Goal: Find specific page/section: Find specific page/section

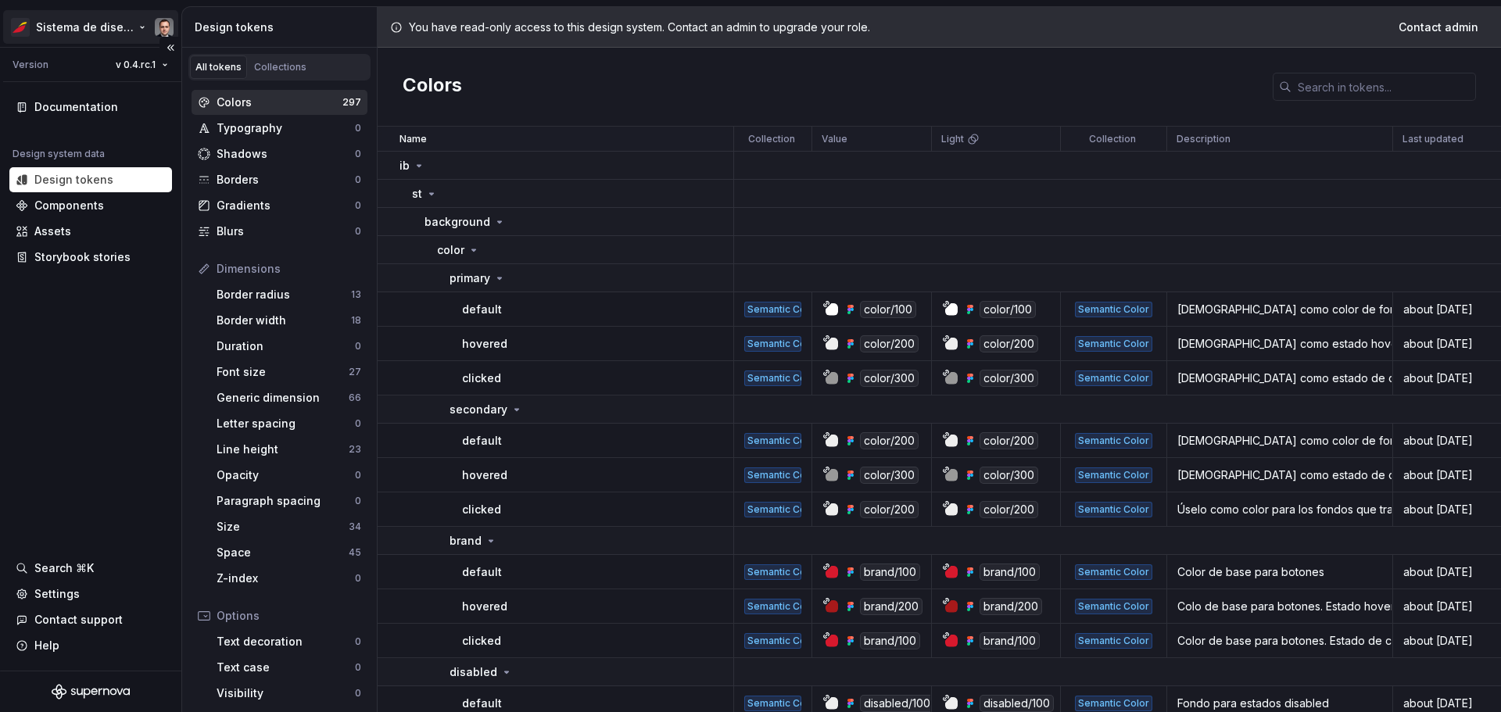
click at [149, 27] on html "Sistema de diseño Iberia Version v 0.4.rc.1 Documentation Design system data De…" at bounding box center [750, 356] width 1501 height 712
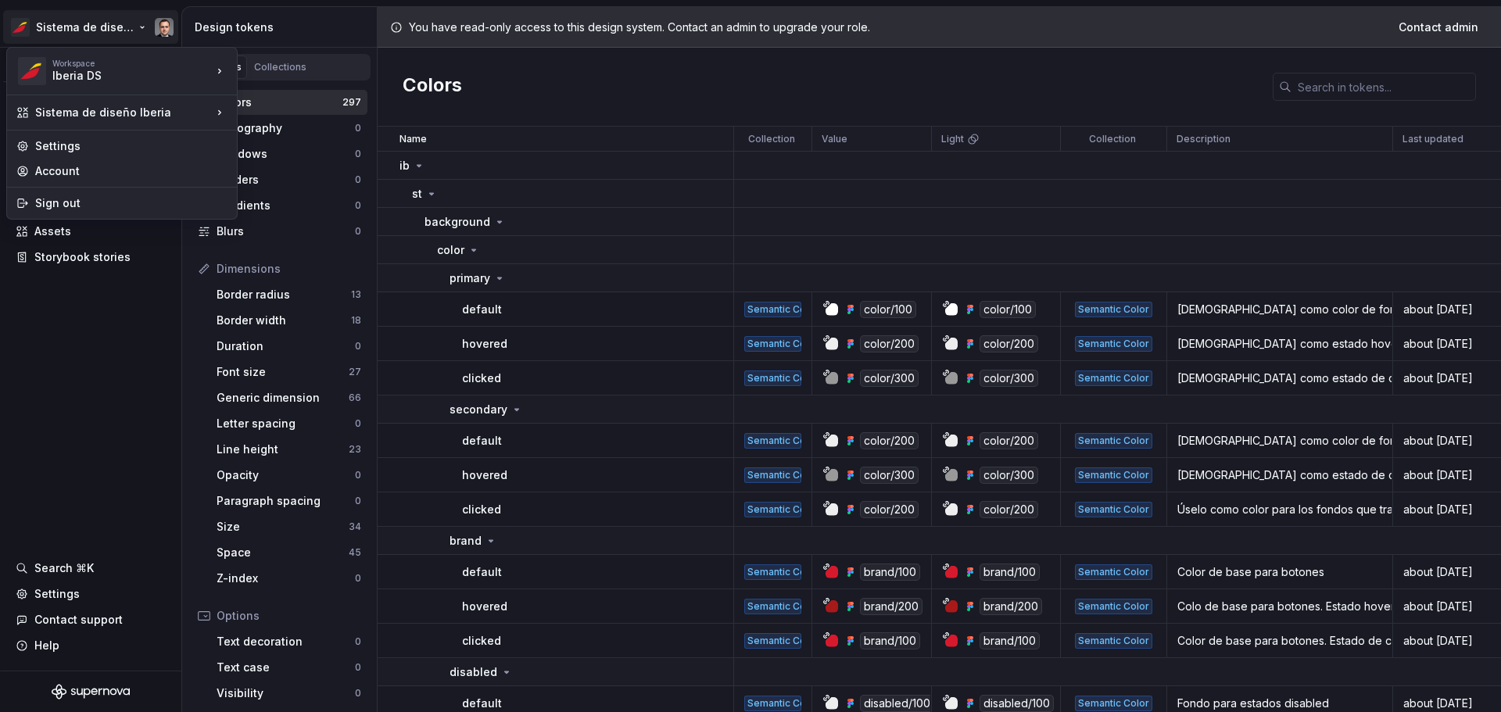
click at [160, 27] on html "Sistema de diseño Iberia Version v 0.4.rc.1 Documentation Design system data De…" at bounding box center [750, 356] width 1501 height 712
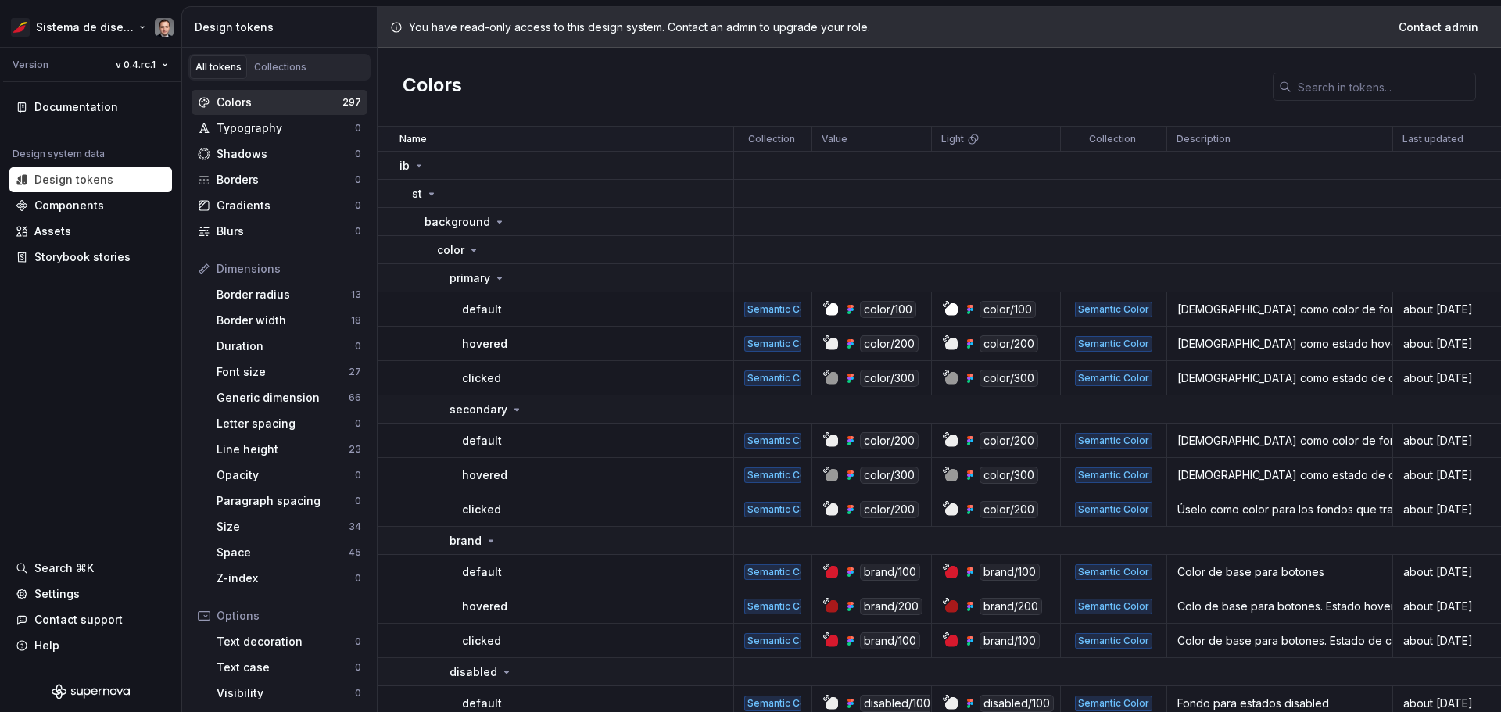
click at [160, 27] on html "Sistema de diseño Iberia Version v 0.4.rc.1 Documentation Design system data De…" at bounding box center [750, 356] width 1501 height 712
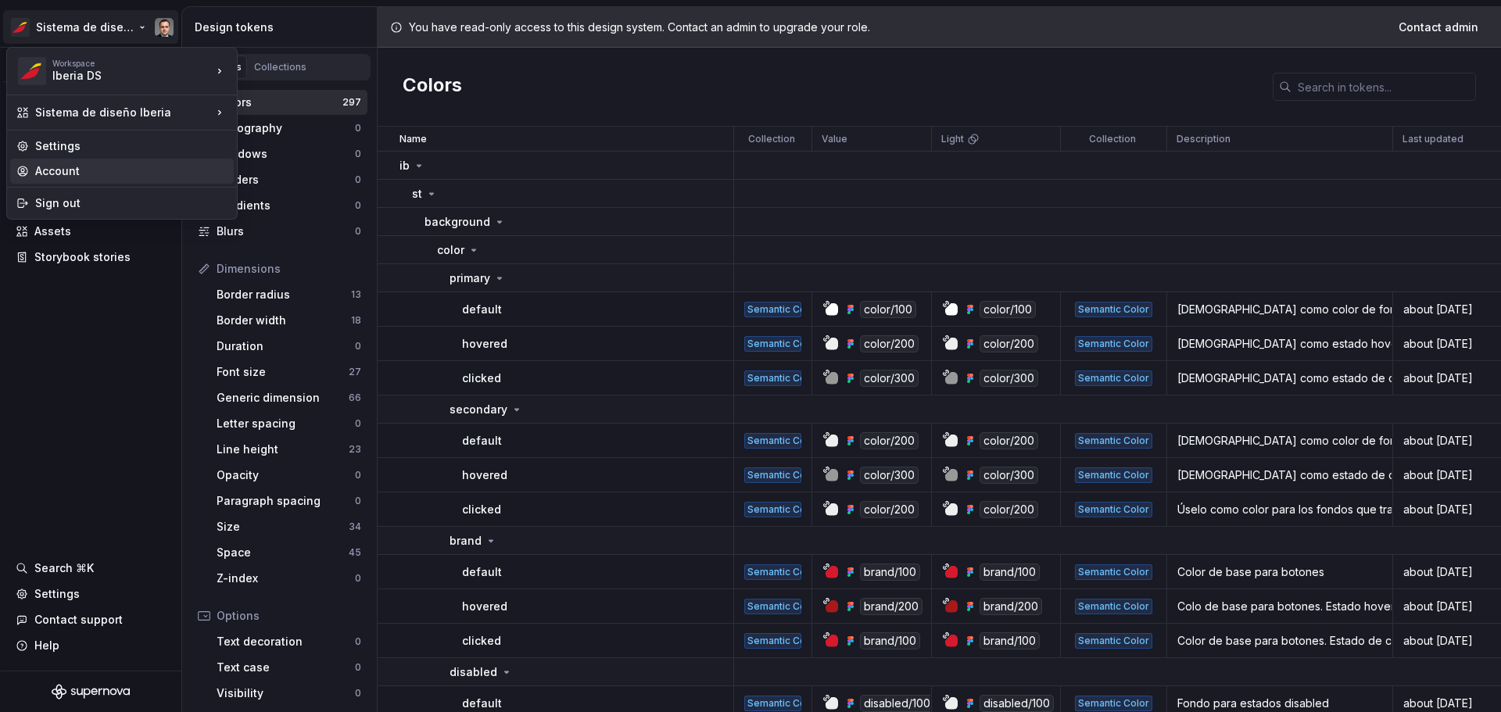
click at [72, 170] on div "Account" at bounding box center [131, 171] width 192 height 16
